Goal: Task Accomplishment & Management: Manage account settings

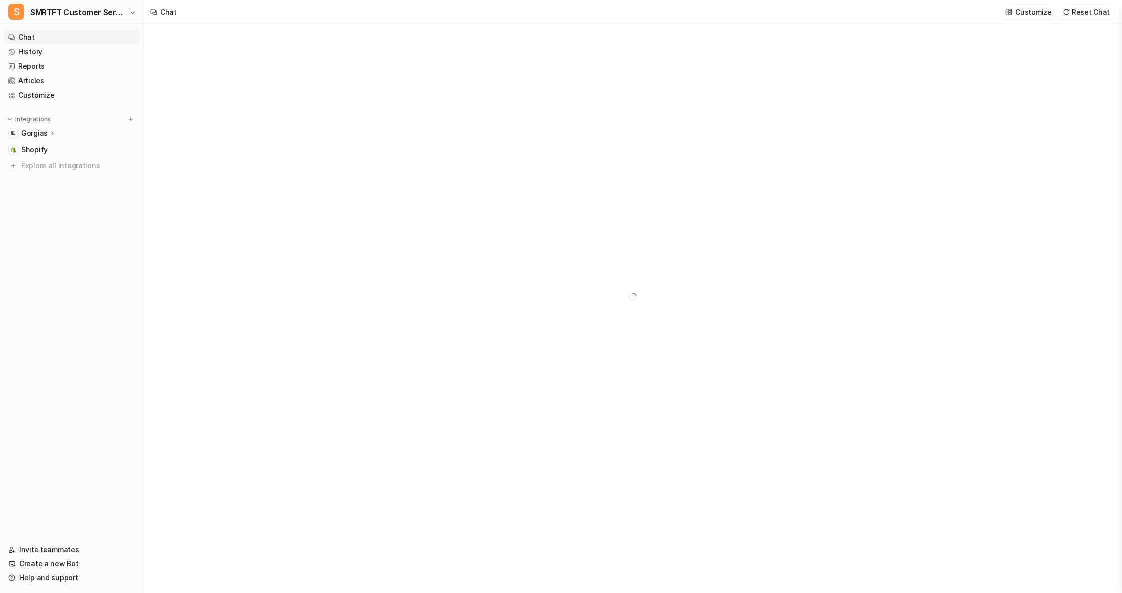
type textarea "**********"
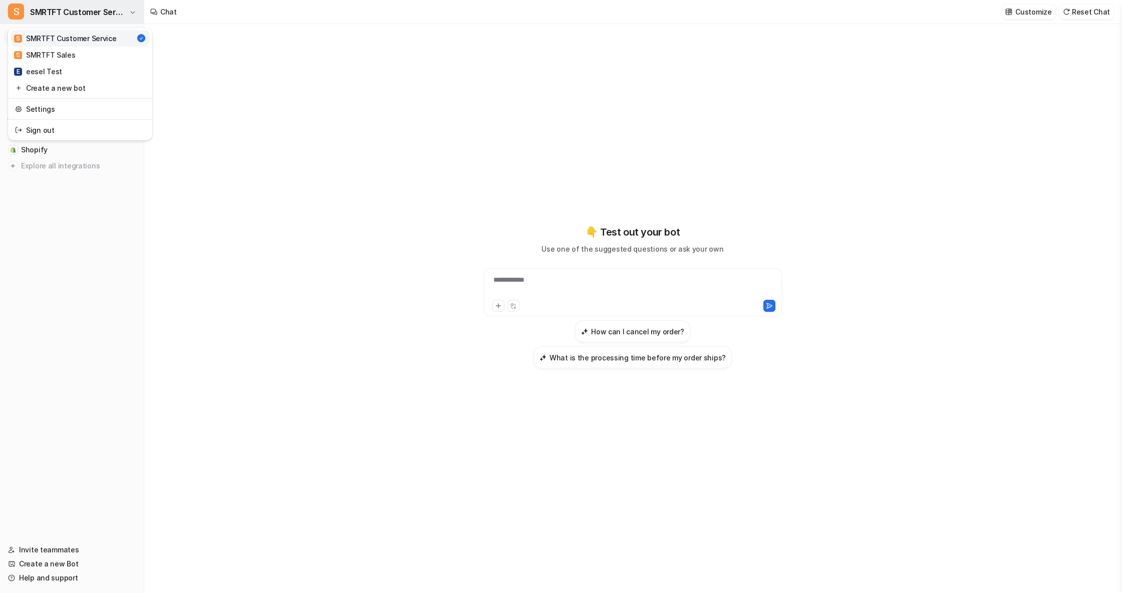
click at [134, 12] on icon "button" at bounding box center [133, 13] width 6 height 6
click at [36, 109] on link "Settings" at bounding box center [80, 109] width 138 height 17
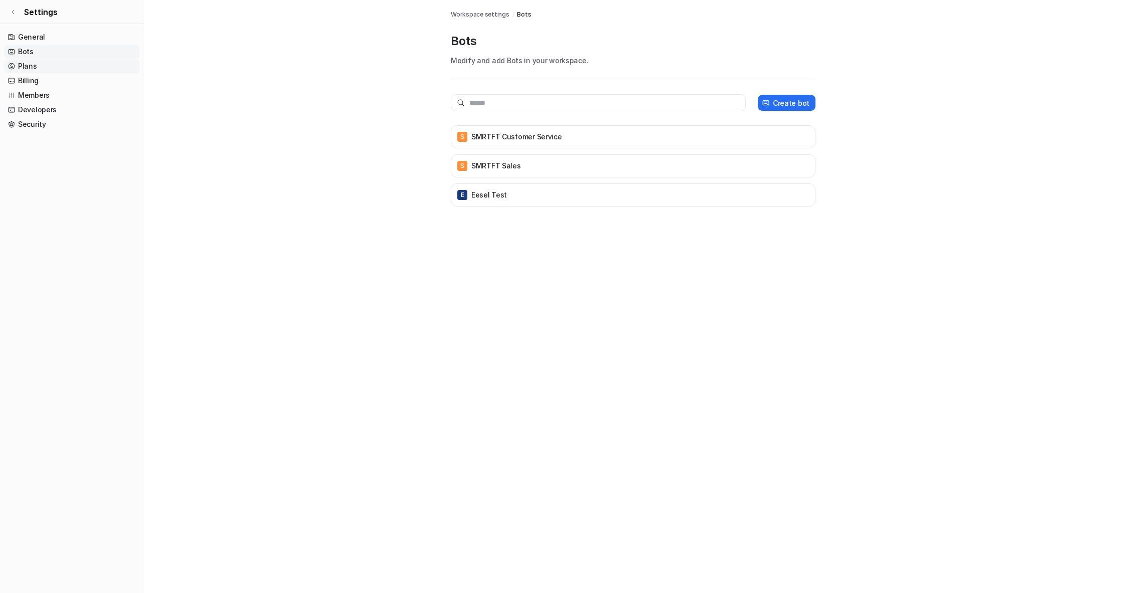
click at [28, 64] on link "Plans" at bounding box center [72, 66] width 136 height 14
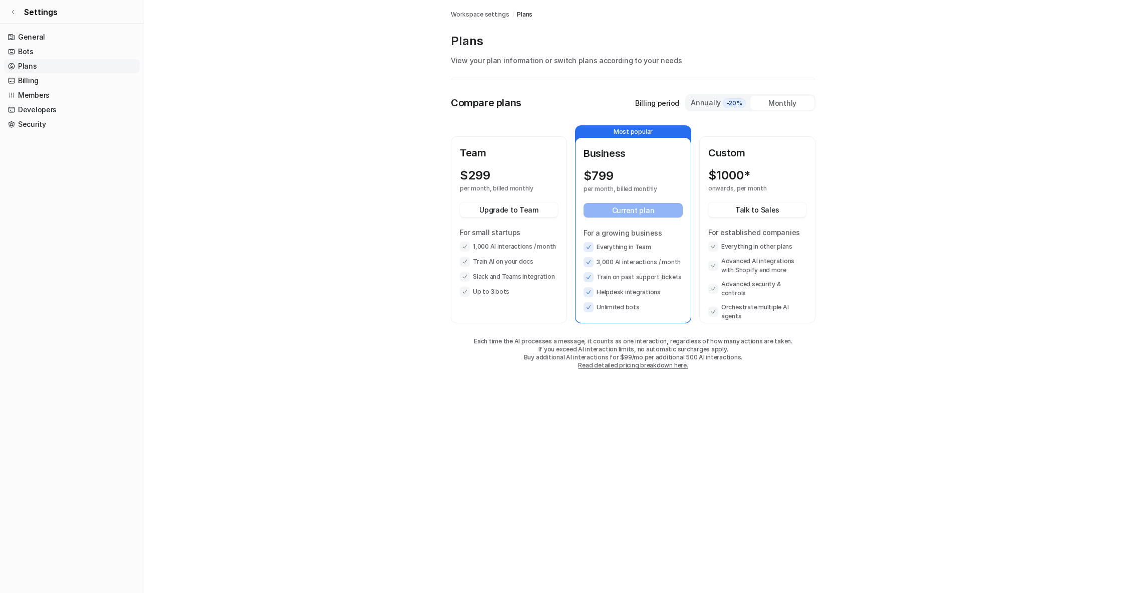
click at [481, 168] on p "$ 299" at bounding box center [475, 175] width 31 height 14
click at [480, 169] on p "$ 299" at bounding box center [475, 175] width 31 height 14
click at [349, 128] on main "Workspace settings / Plans Plans View your plan information or switch plans acc…" at bounding box center [633, 194] width 978 height 389
